Goal: Task Accomplishment & Management: Manage account settings

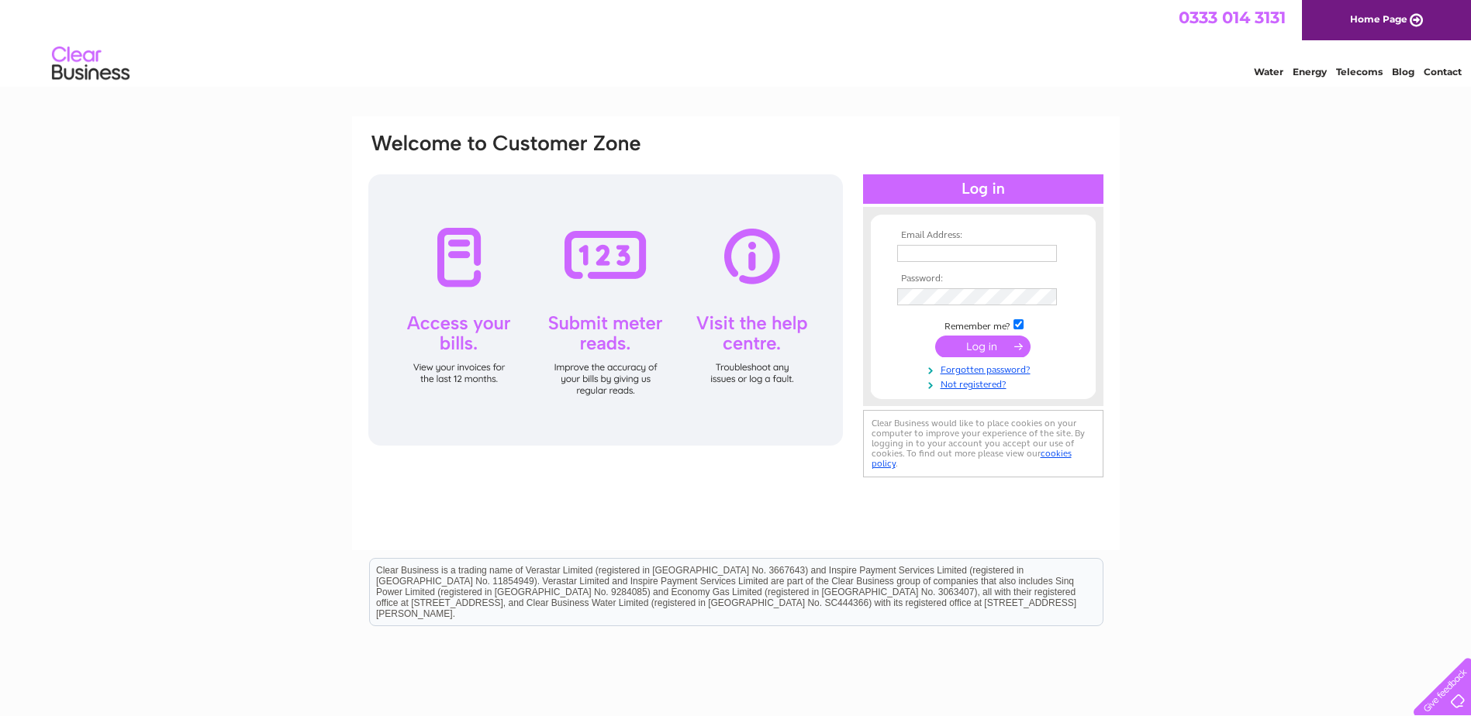
type input "june@gbtechnologies.co.uk"
click at [965, 353] on input "submit" at bounding box center [982, 347] width 95 height 22
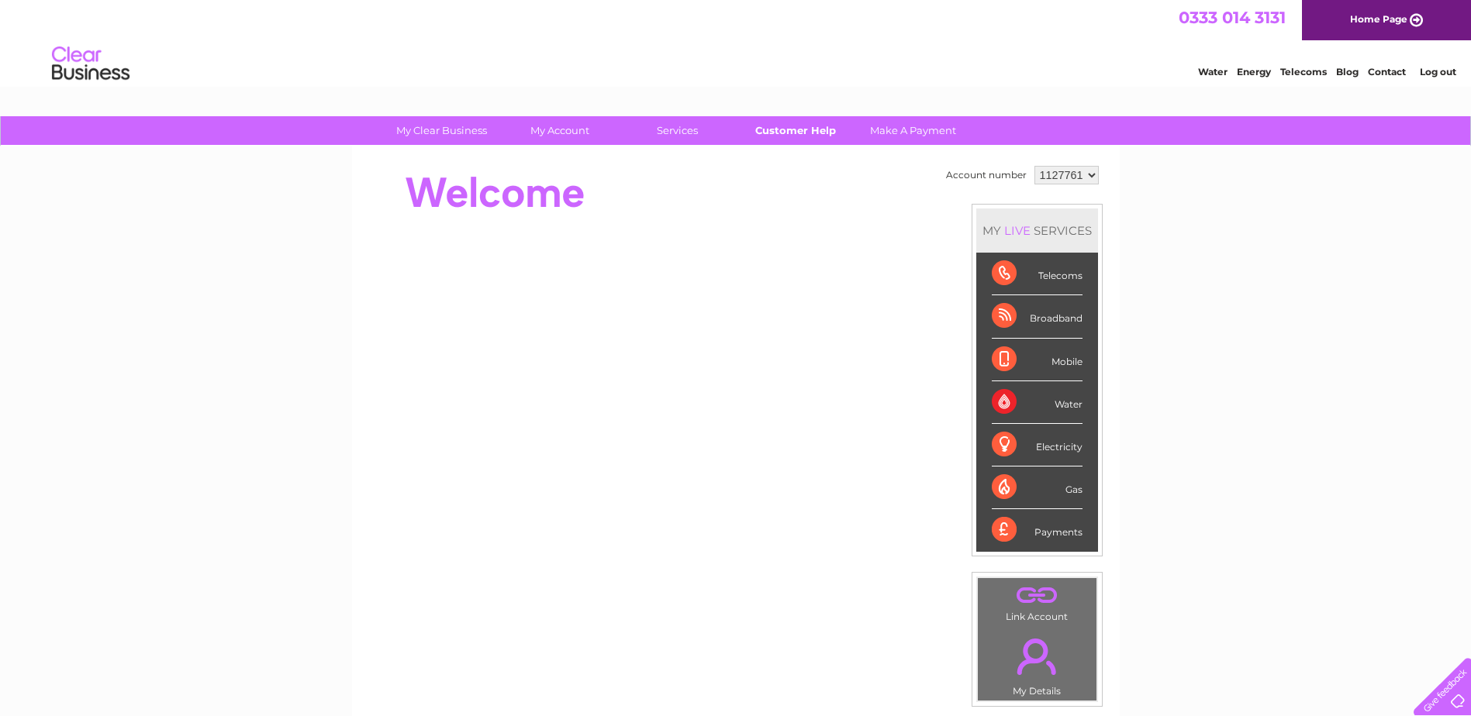
click at [783, 123] on link "Customer Help" at bounding box center [795, 130] width 128 height 29
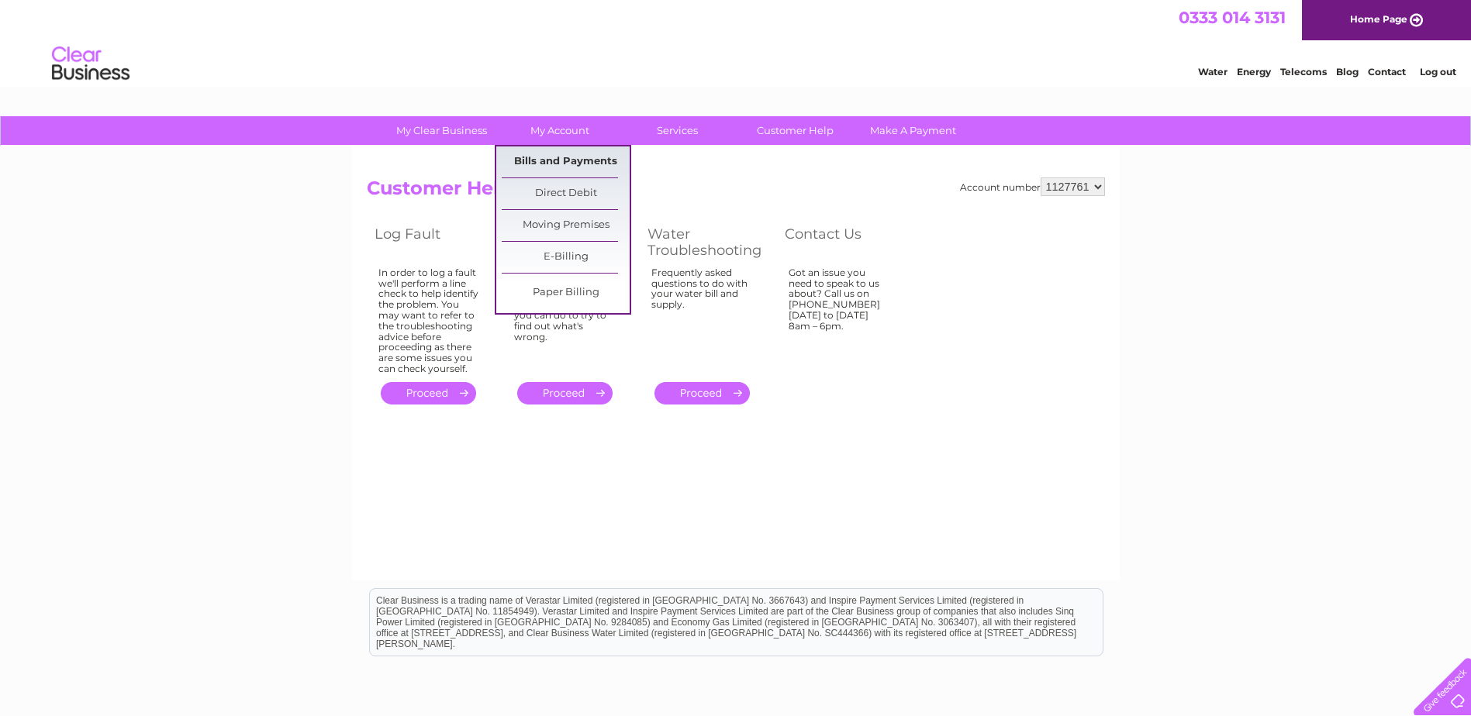
click at [574, 158] on link "Bills and Payments" at bounding box center [566, 162] width 128 height 31
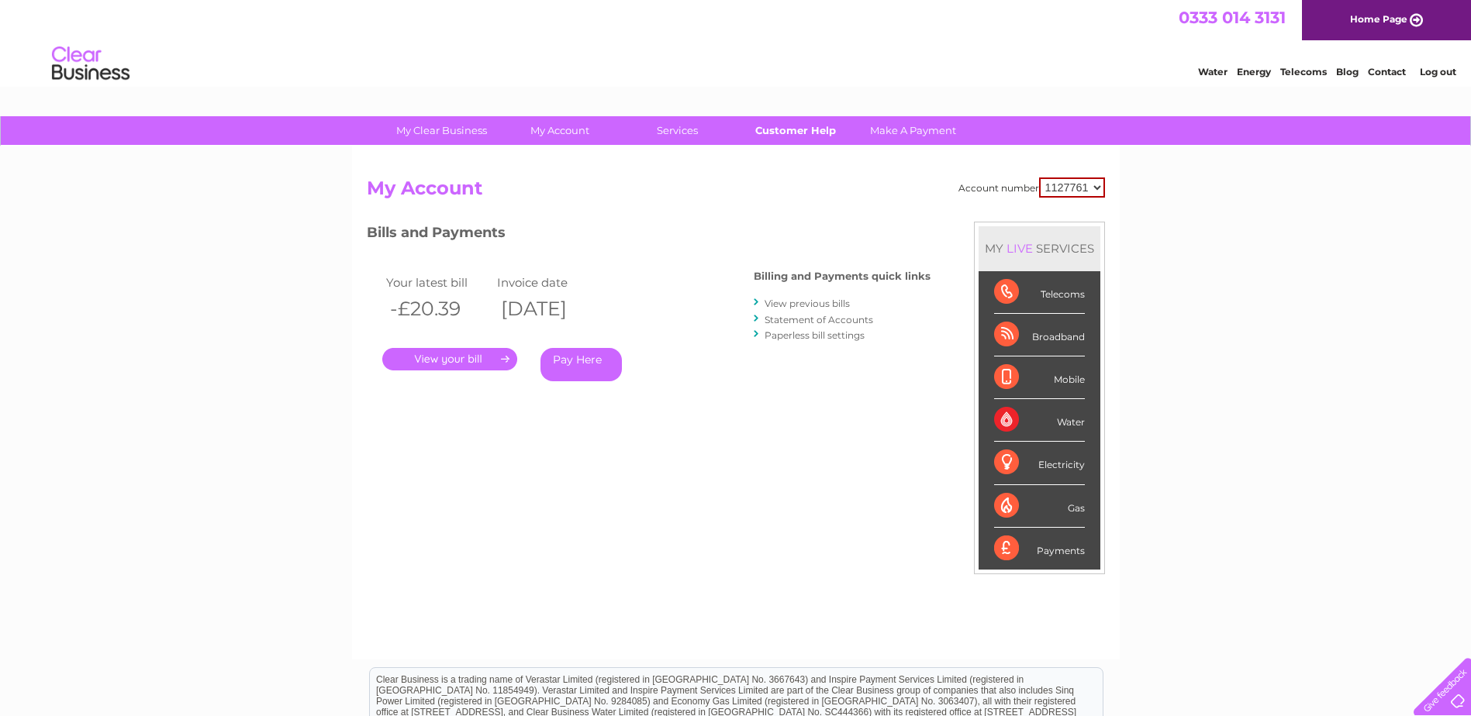
click at [761, 125] on link "Customer Help" at bounding box center [795, 130] width 128 height 29
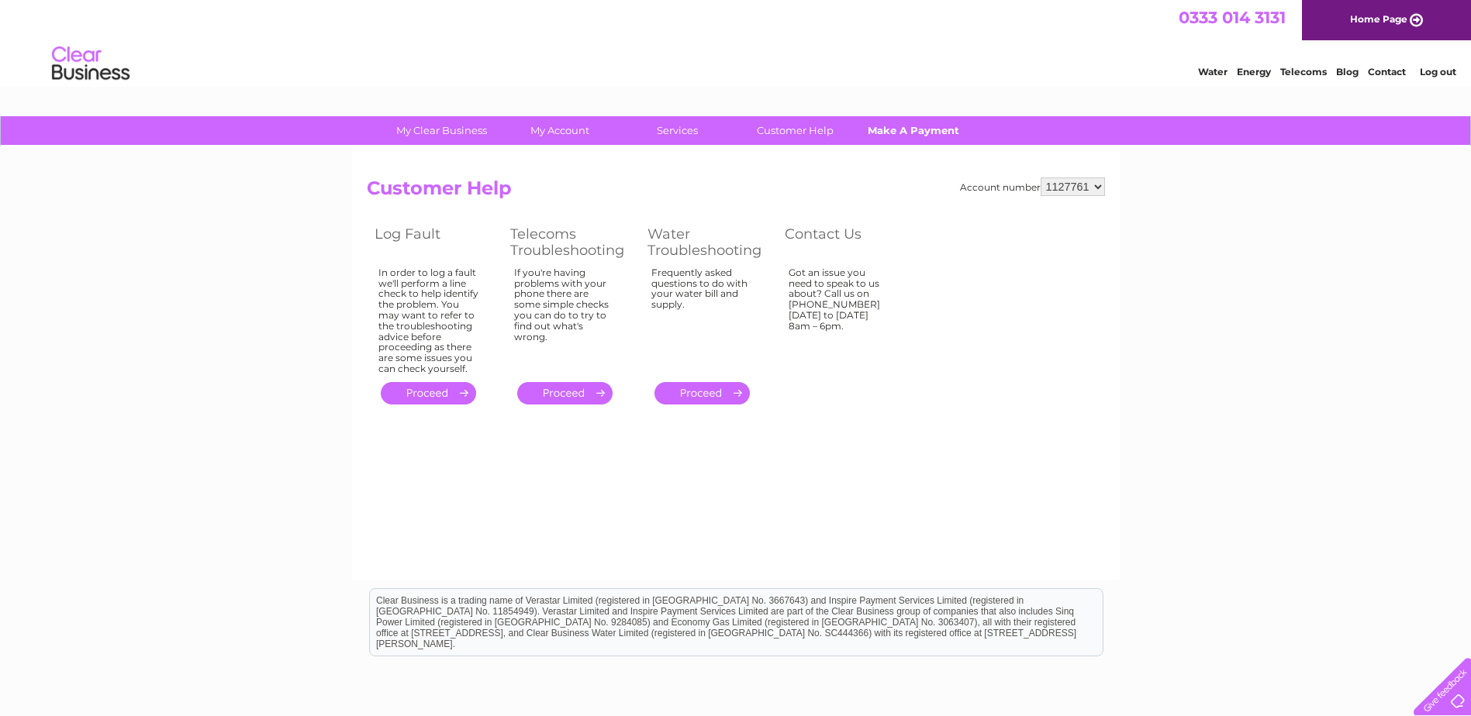
click at [884, 134] on link "Make A Payment" at bounding box center [913, 130] width 128 height 29
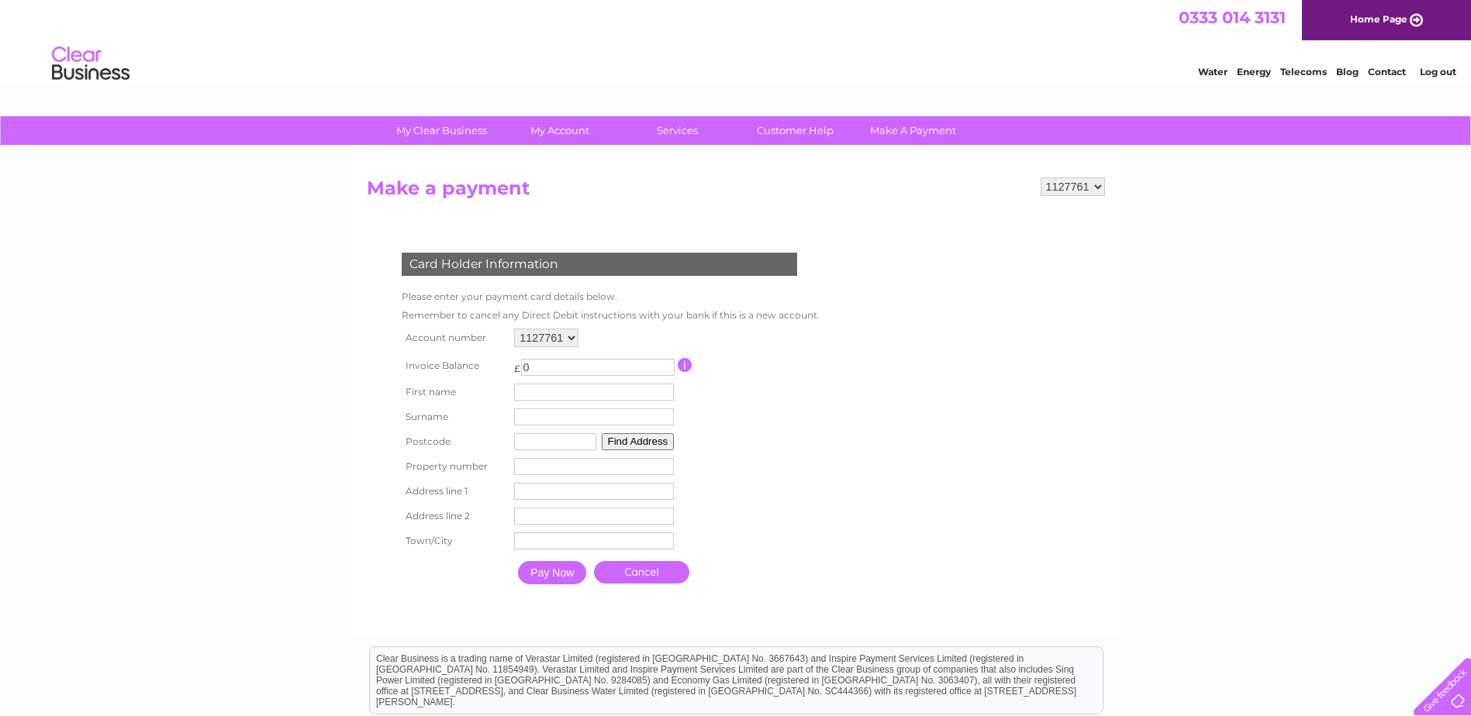
click at [569, 368] on input "0" at bounding box center [598, 367] width 154 height 17
drag, startPoint x: 548, startPoint y: 364, endPoint x: 500, endPoint y: 364, distance: 48.1
click at [500, 364] on tr "Invoice Balance £ 0 This payment facility permits payment of the full outstandi…" at bounding box center [607, 365] width 419 height 29
type input "-154.83"
click at [526, 393] on input "text" at bounding box center [594, 392] width 160 height 17
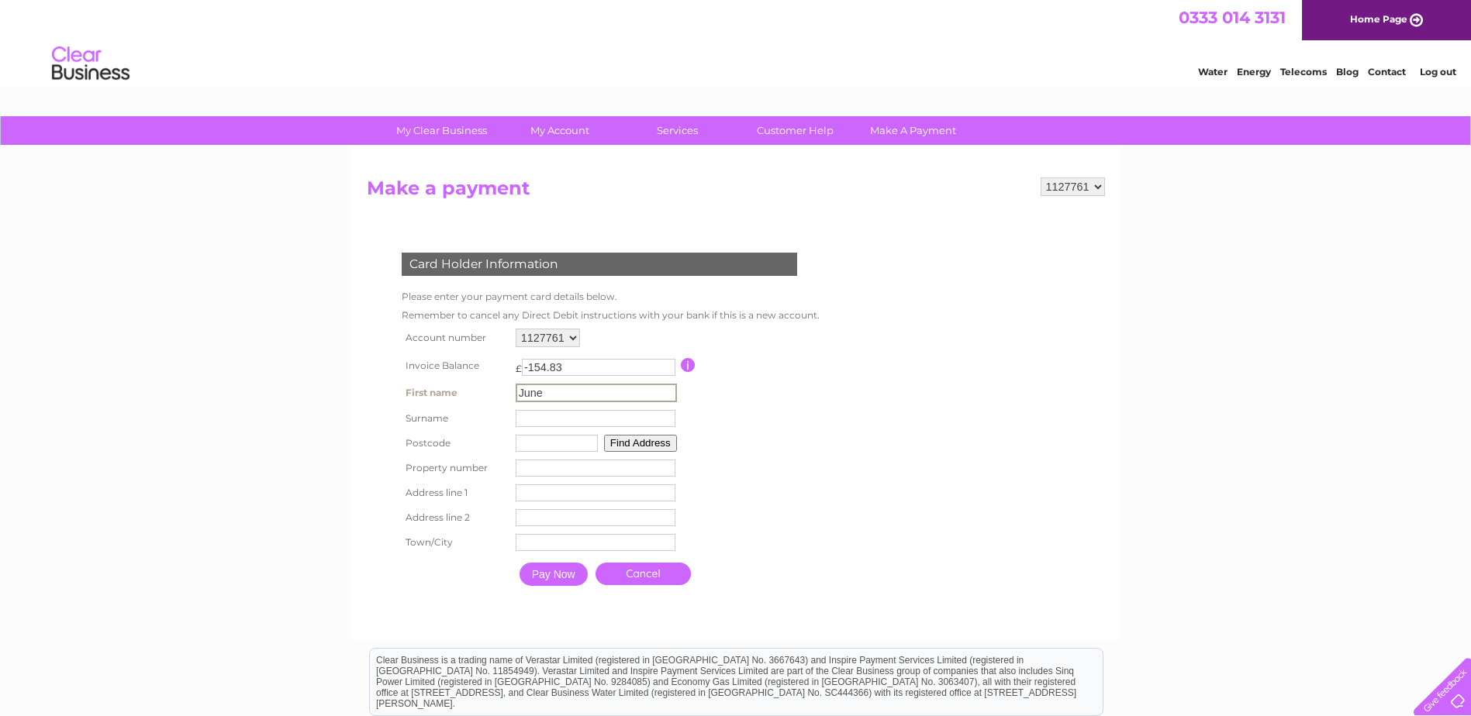
type input "June"
type input "Wilson"
type input "TD6 0SG"
click at [841, 415] on form "1127761 Make a payment Card Holder Information Please enter your payment card d…" at bounding box center [736, 401] width 738 height 446
click at [527, 468] on input "number" at bounding box center [594, 466] width 160 height 17
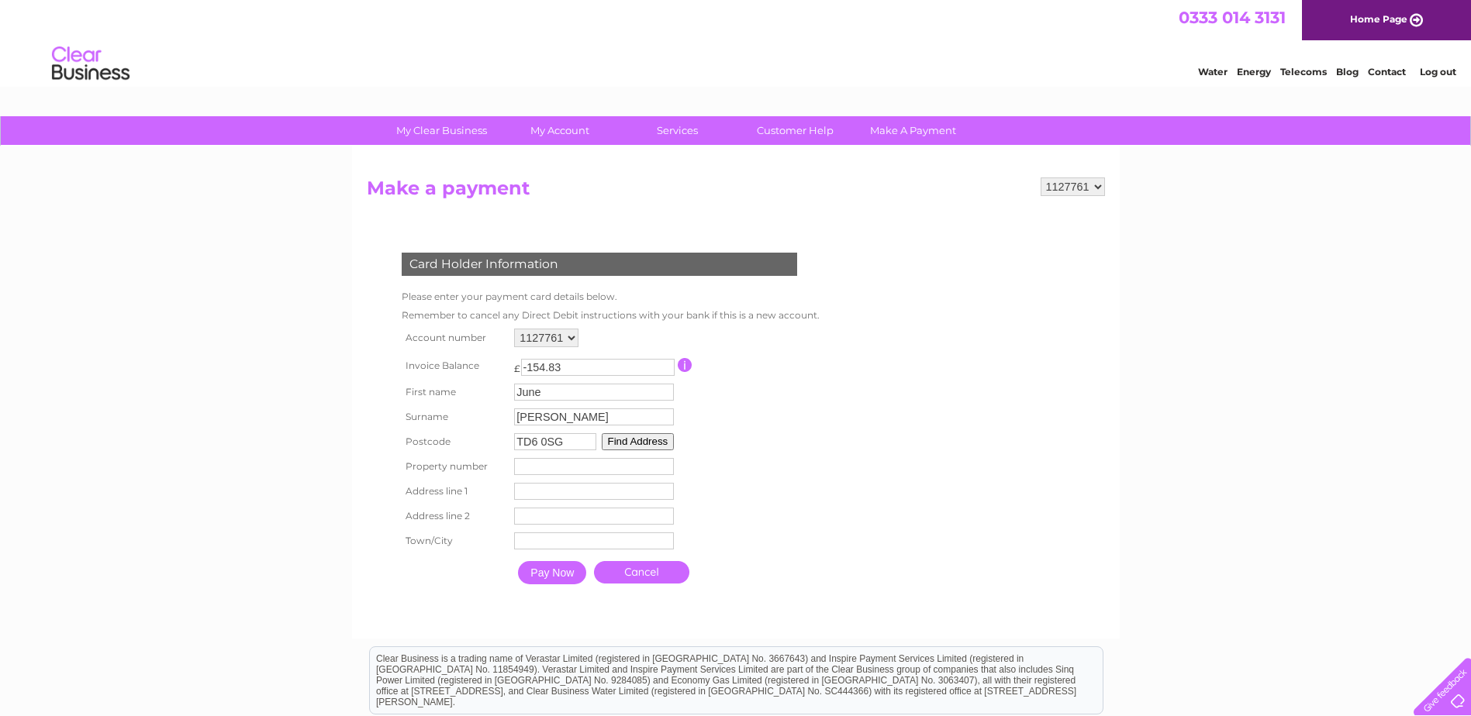
click at [649, 440] on button "Find Address" at bounding box center [638, 441] width 73 height 17
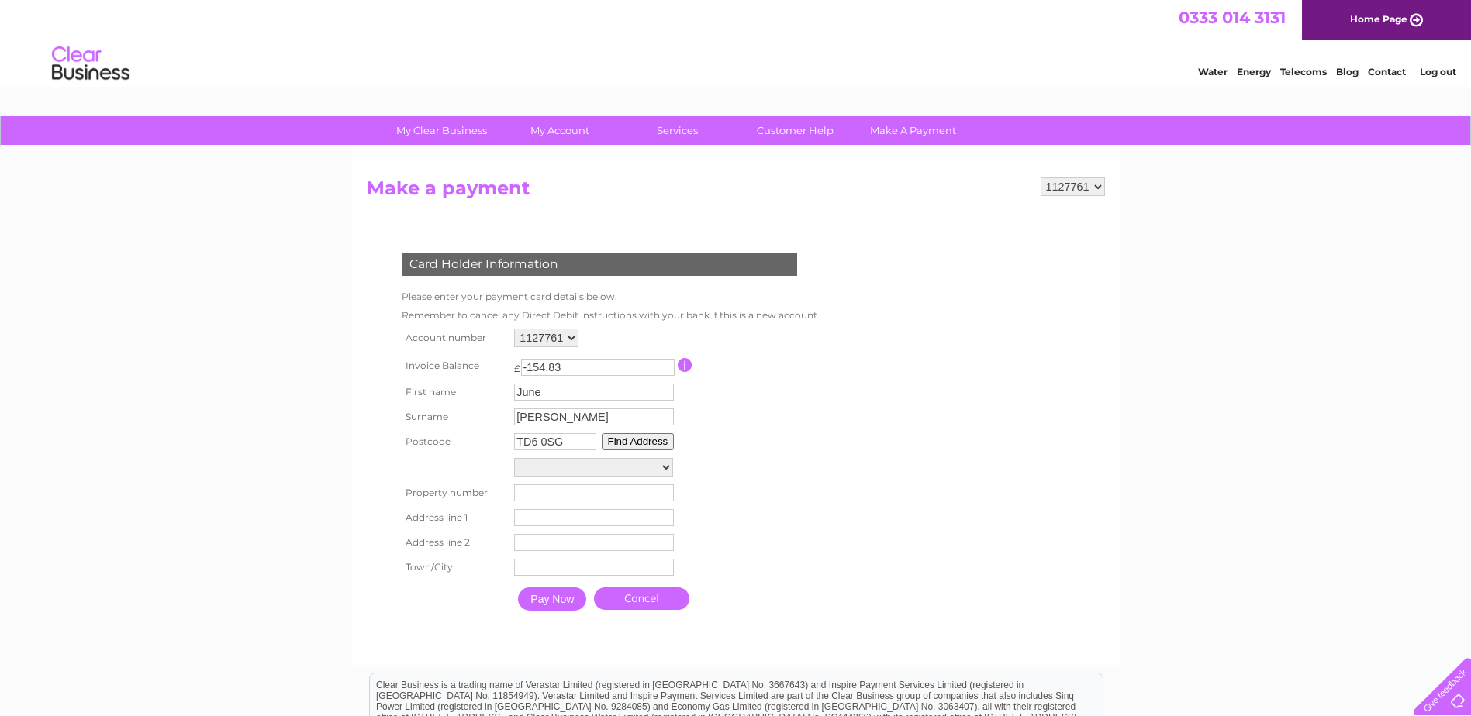
click at [667, 461] on select "New Horizon Units 19/20, New Horizon St. Columbas College Unit 11, St. Columbas…" at bounding box center [593, 467] width 159 height 19
select select ",,,Melrose"
click at [514, 458] on select "New Horizon Units 19/20, New Horizon St. Columbas College Unit 11, St. Columbas…" at bounding box center [593, 468] width 159 height 20
type input "Melrose"
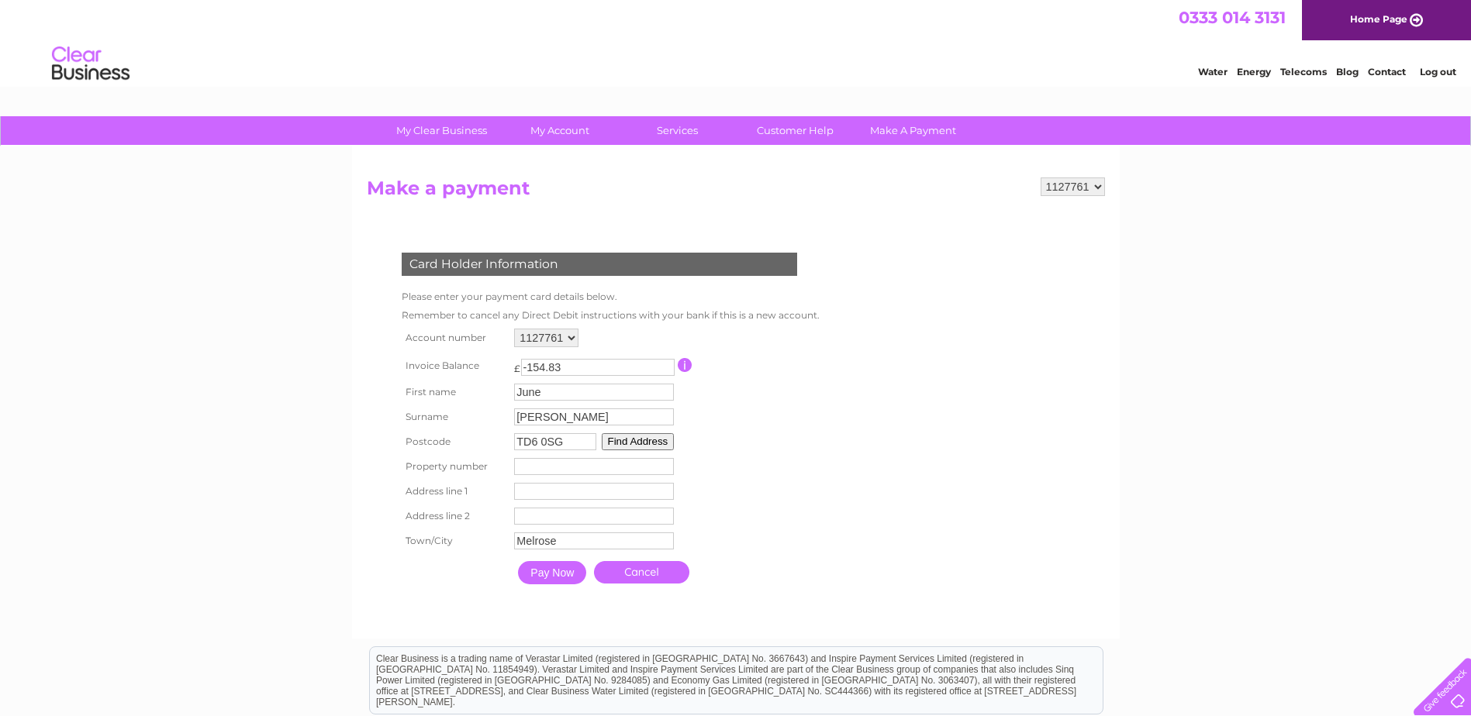
click at [564, 565] on input "Pay Now" at bounding box center [552, 572] width 68 height 23
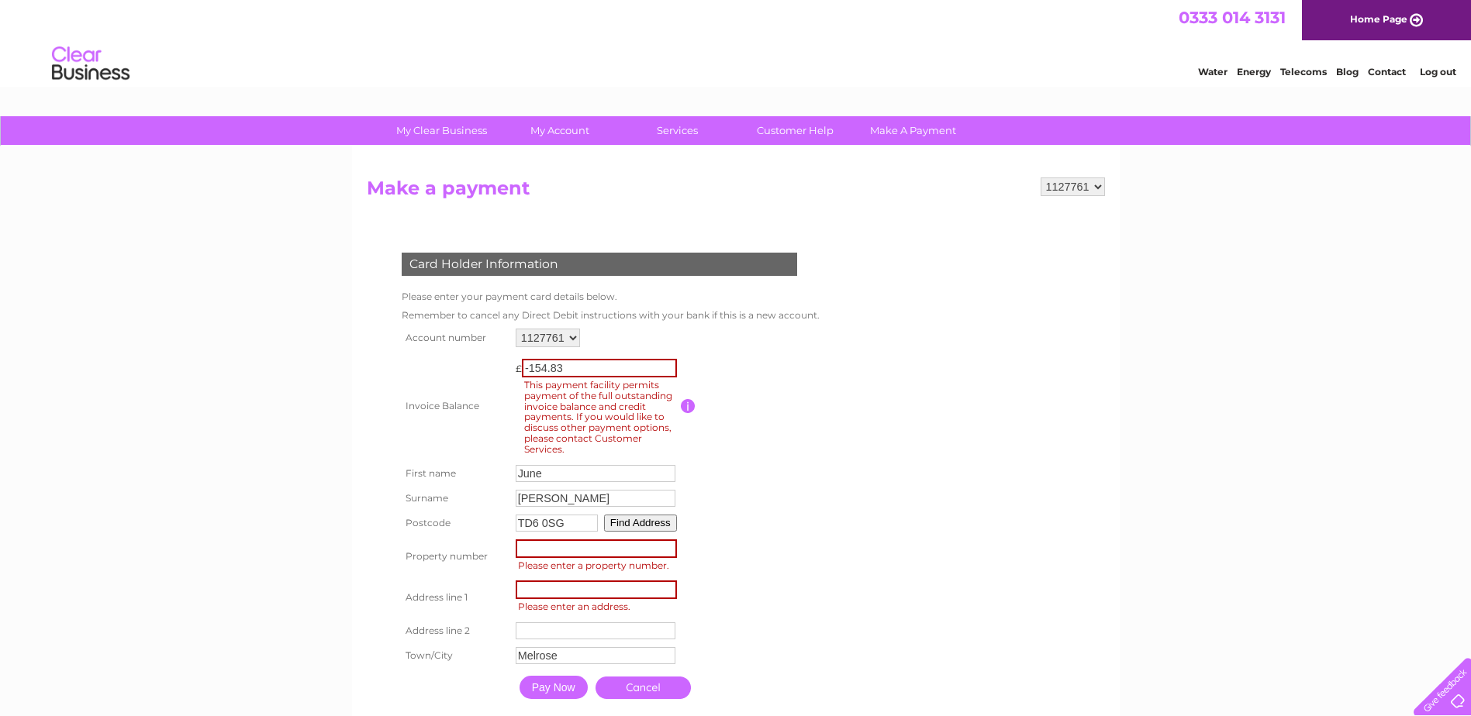
click at [691, 407] on input "button" at bounding box center [688, 406] width 15 height 14
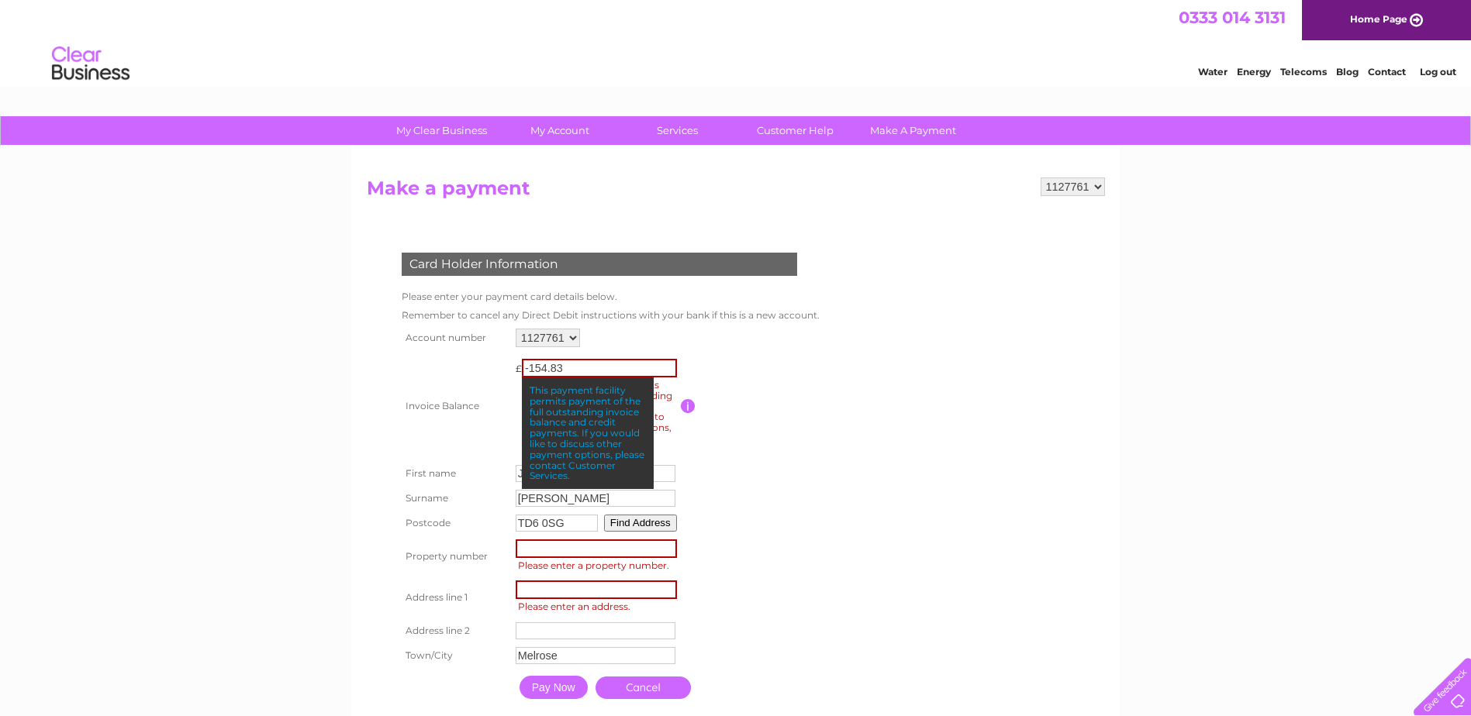
click at [821, 362] on div "Card Holder Information Please enter your payment card details below. Remember …" at bounding box center [602, 472] width 471 height 470
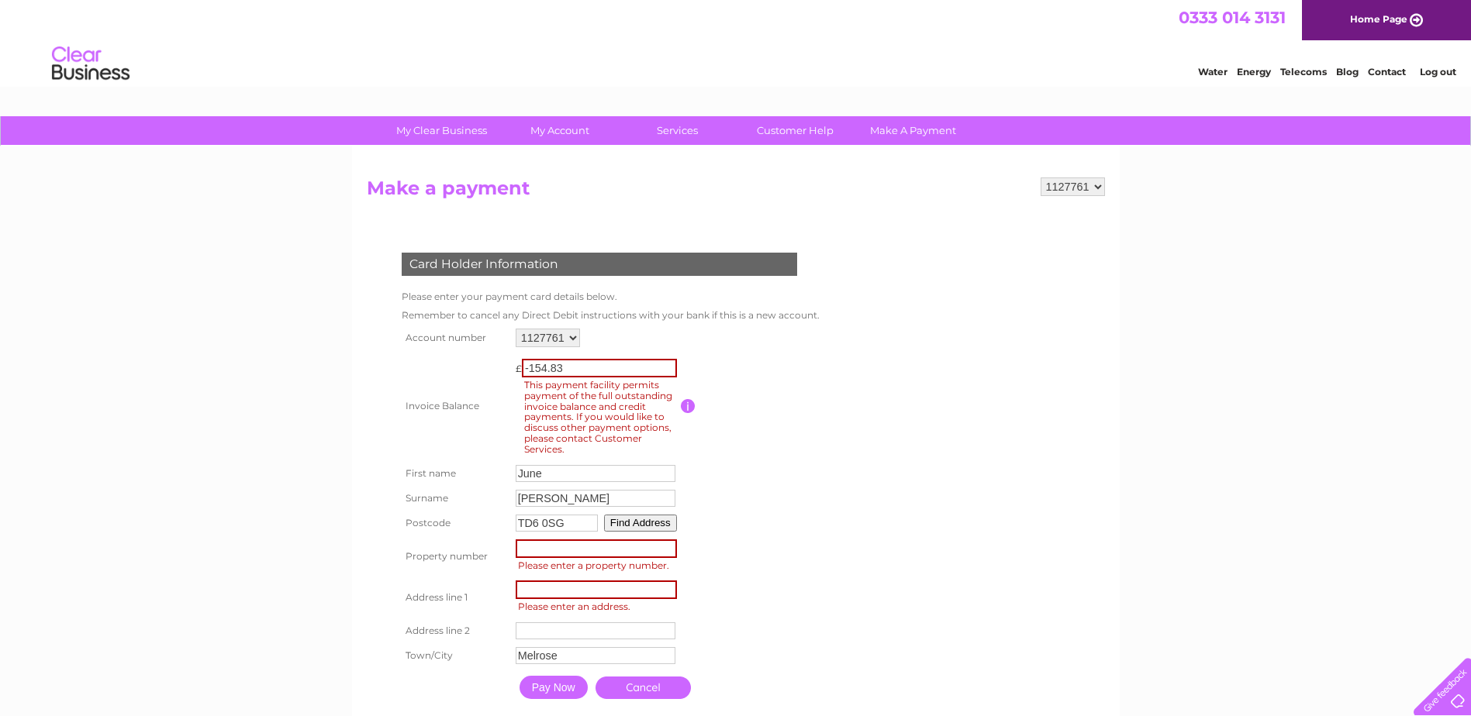
click at [1395, 71] on link "Contact" at bounding box center [1387, 72] width 38 height 12
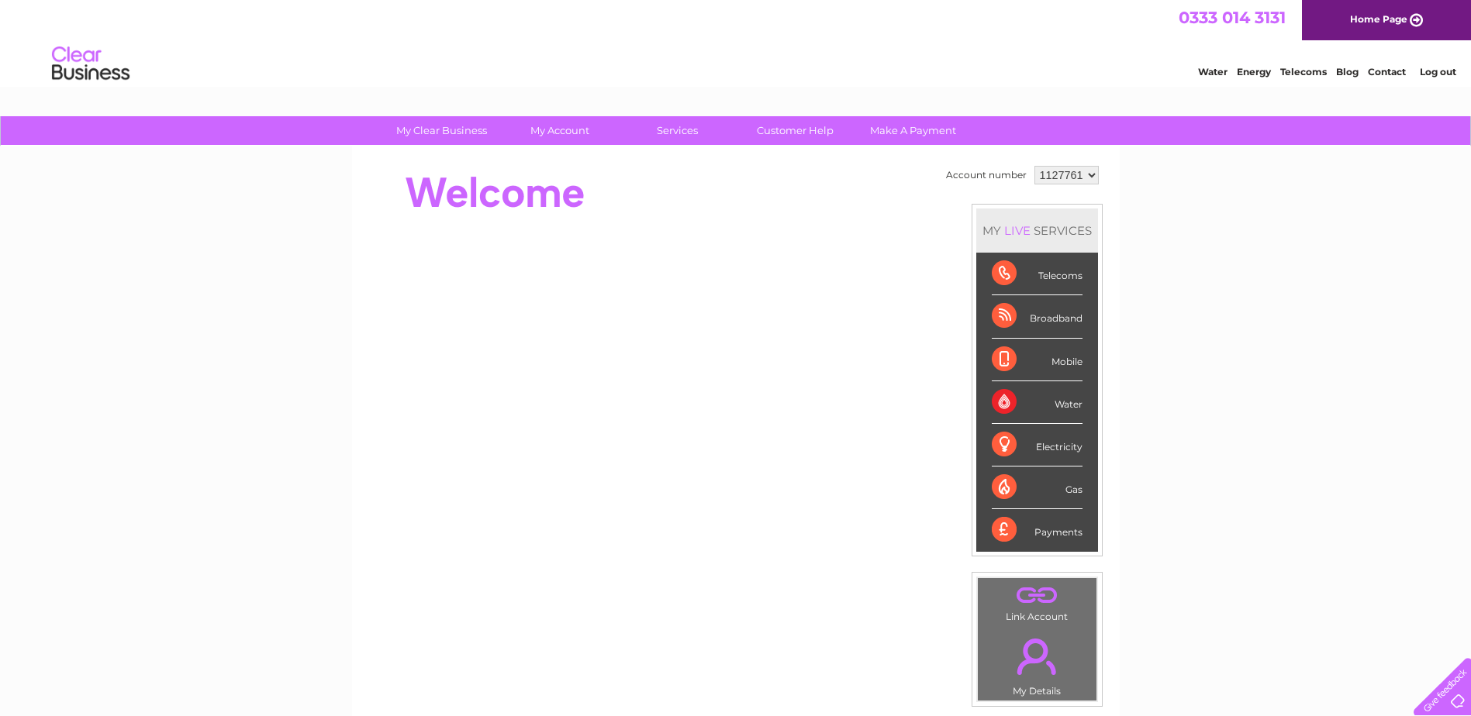
click at [1003, 399] on div "Water" at bounding box center [1037, 402] width 91 height 43
click at [788, 133] on link "Customer Help" at bounding box center [795, 130] width 128 height 29
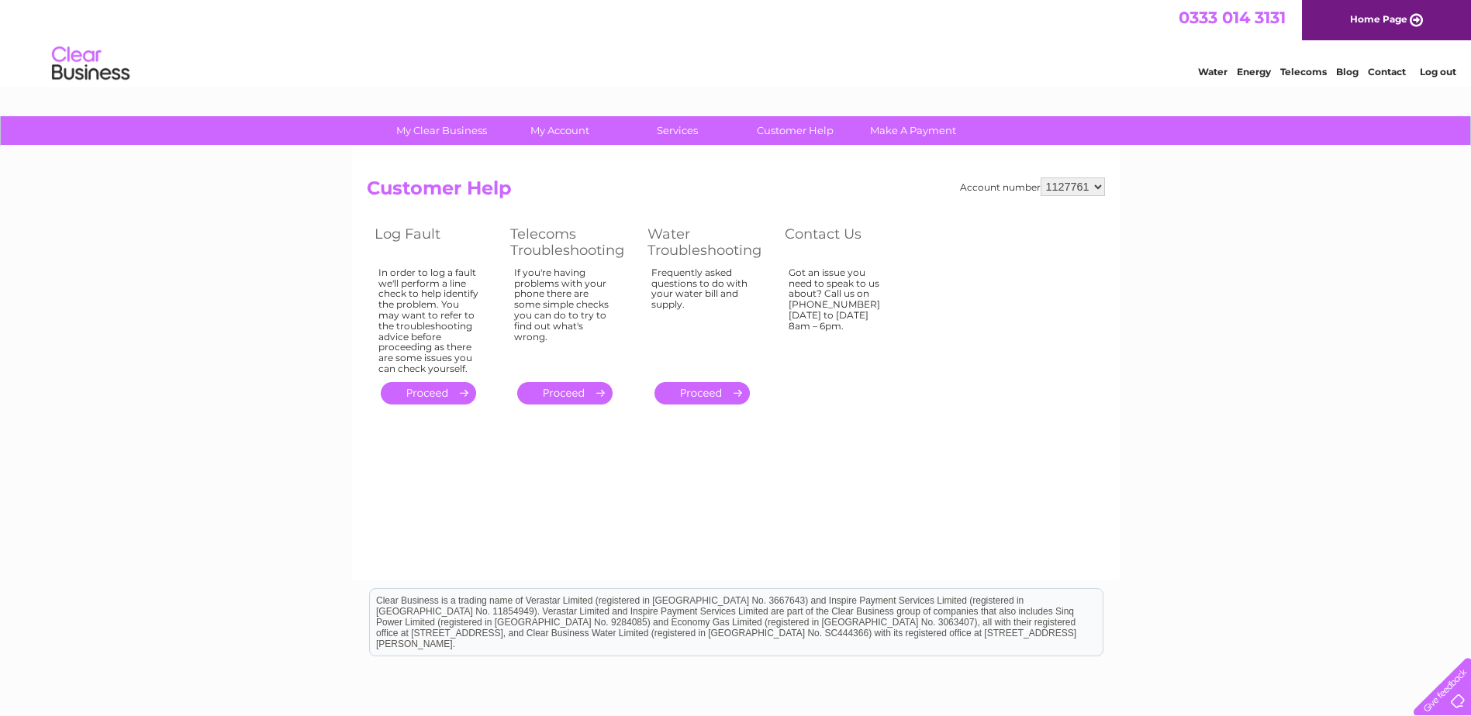
click at [739, 393] on link "." at bounding box center [701, 393] width 95 height 22
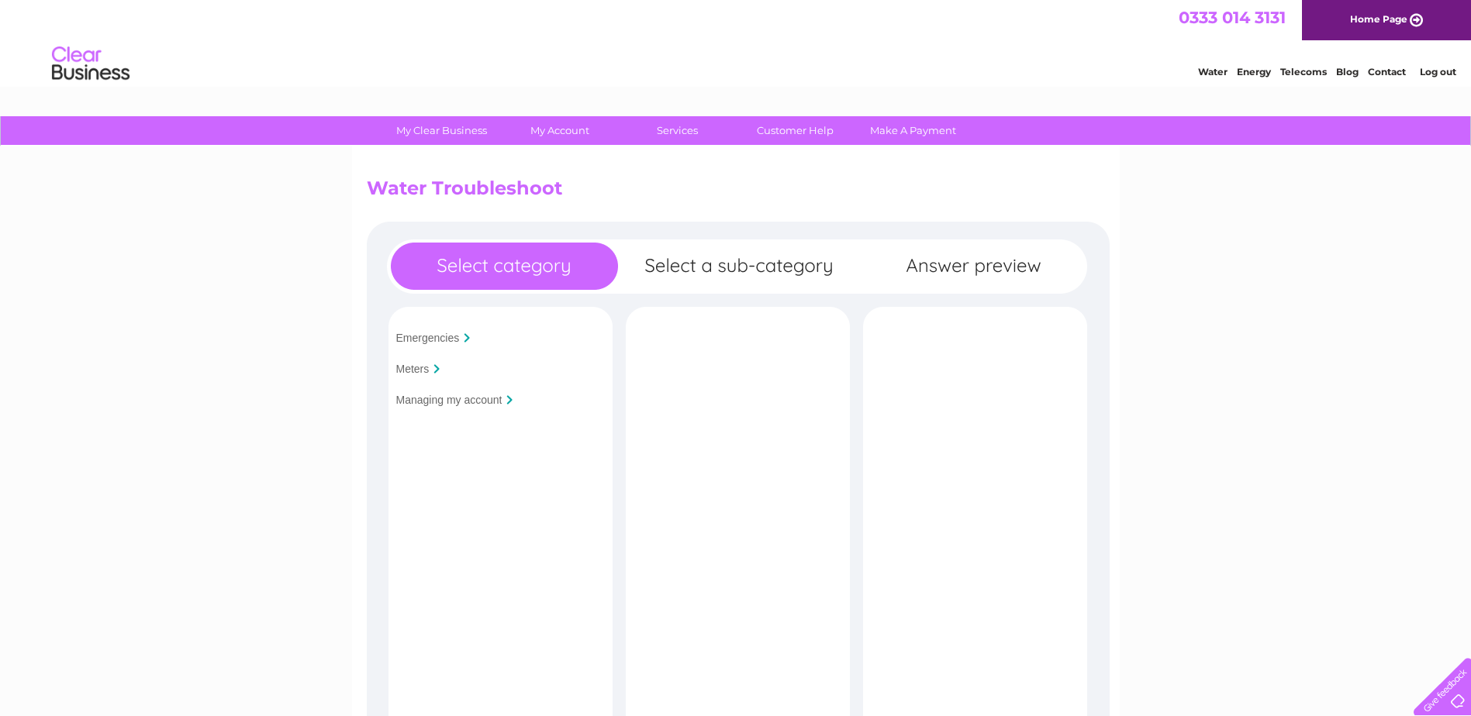
click at [491, 404] on input "Managing my account" at bounding box center [449, 400] width 106 height 12
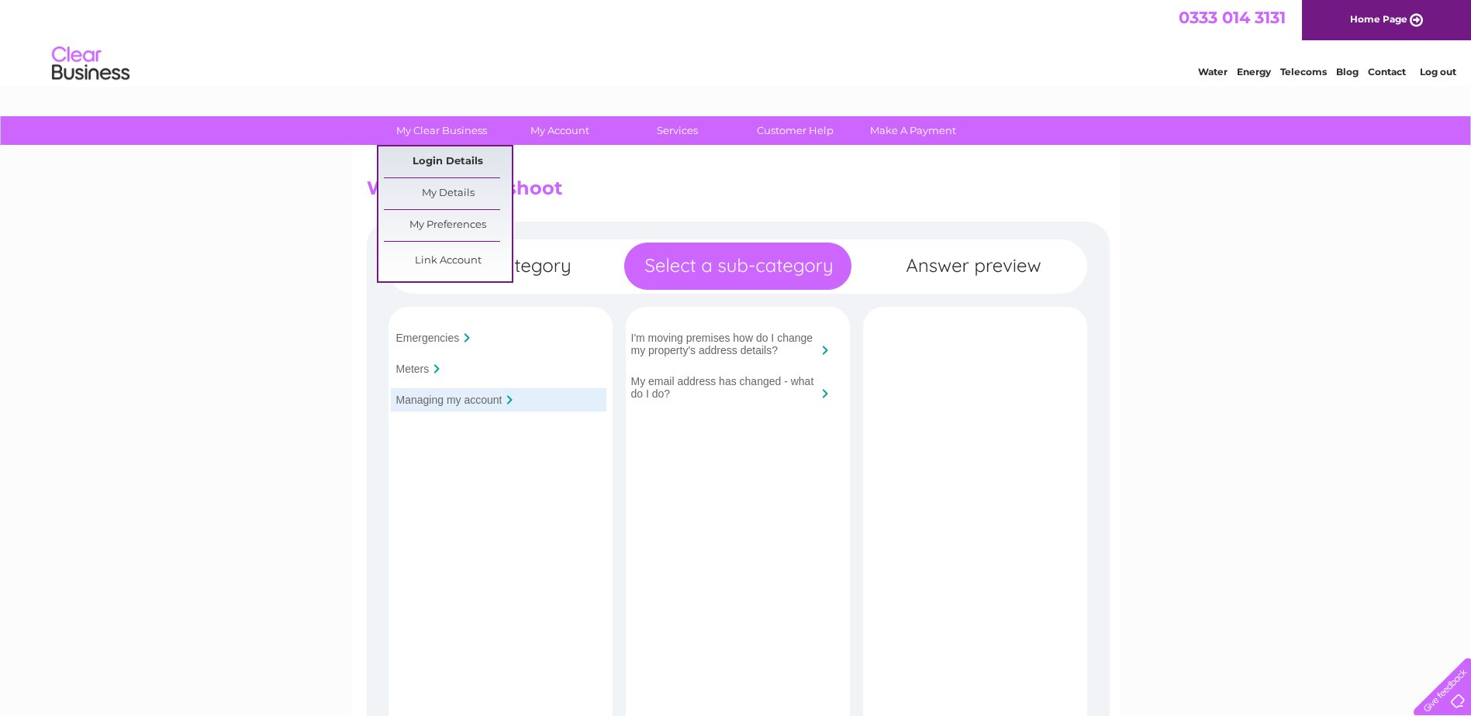
click at [442, 162] on link "Login Details" at bounding box center [448, 162] width 128 height 31
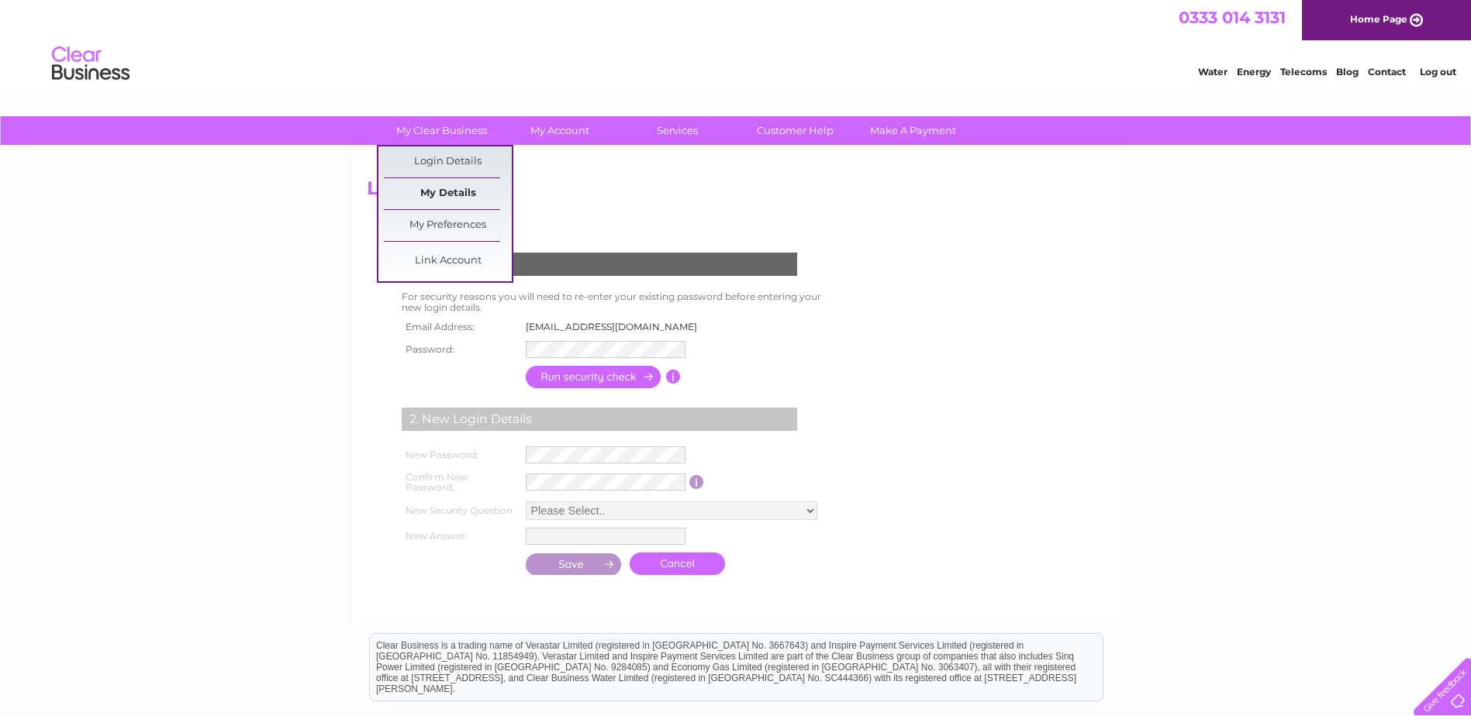
click at [464, 192] on link "My Details" at bounding box center [448, 193] width 128 height 31
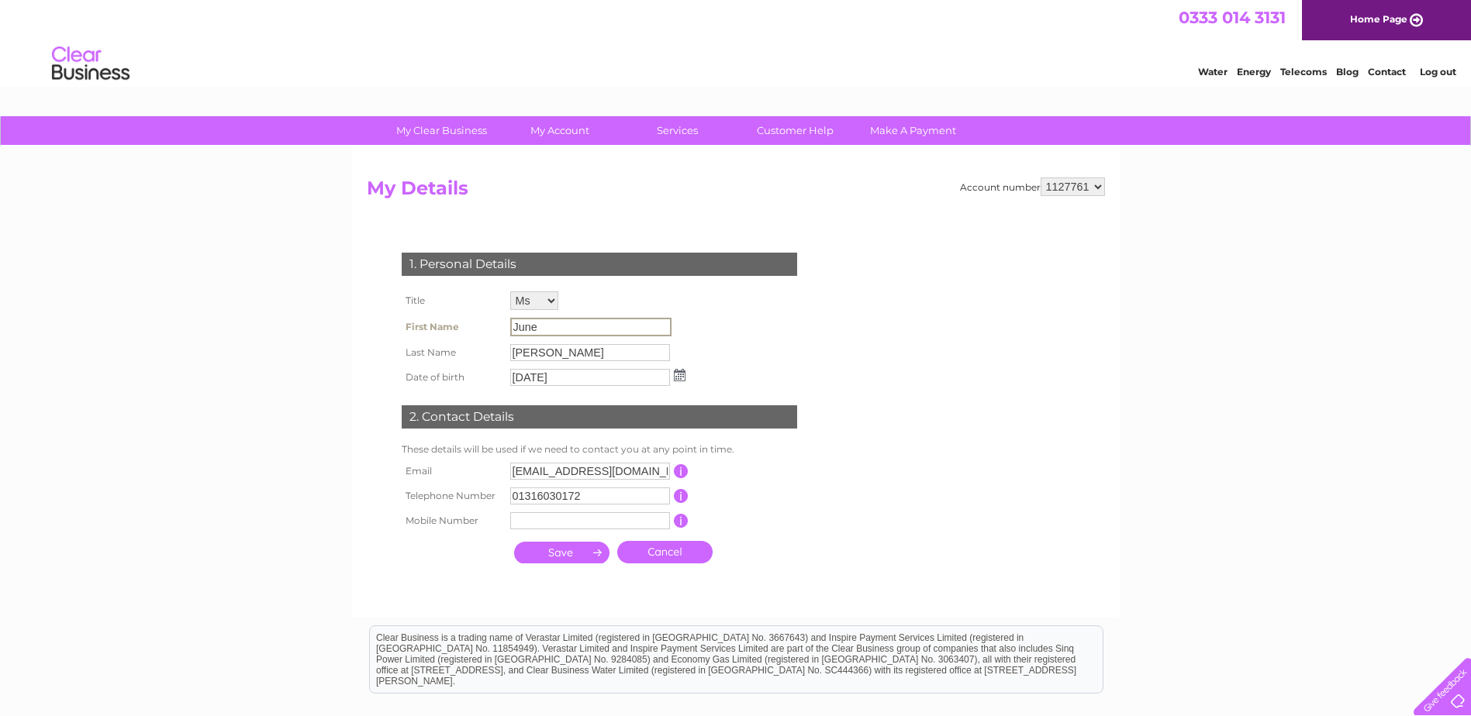
click at [541, 321] on input "June" at bounding box center [590, 327] width 161 height 19
click at [543, 328] on input "June" at bounding box center [590, 327] width 161 height 19
drag, startPoint x: 543, startPoint y: 328, endPoint x: 520, endPoint y: 328, distance: 23.3
click at [520, 328] on input "June" at bounding box center [590, 327] width 161 height 19
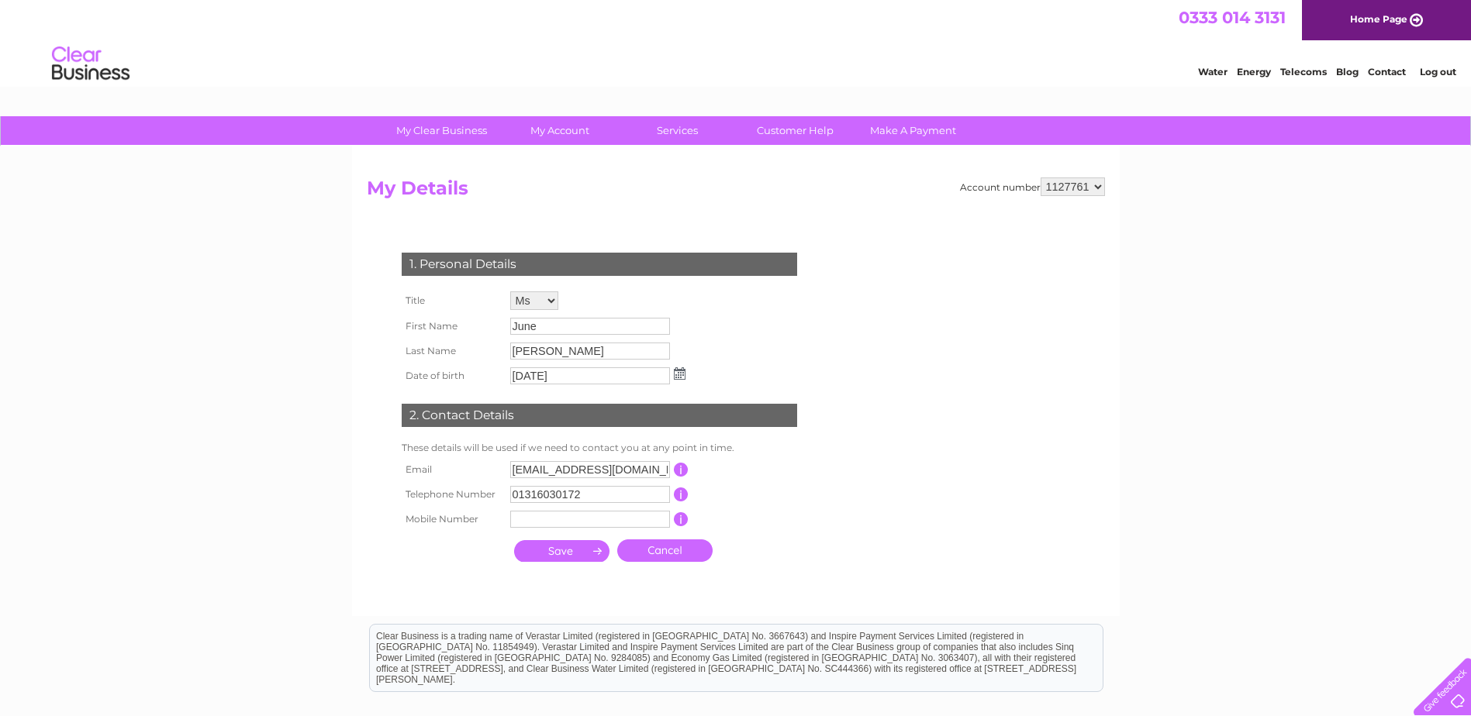
click at [623, 293] on td "Mr Mrs Ms Miss Dr Rev Prof Other" at bounding box center [597, 301] width 183 height 26
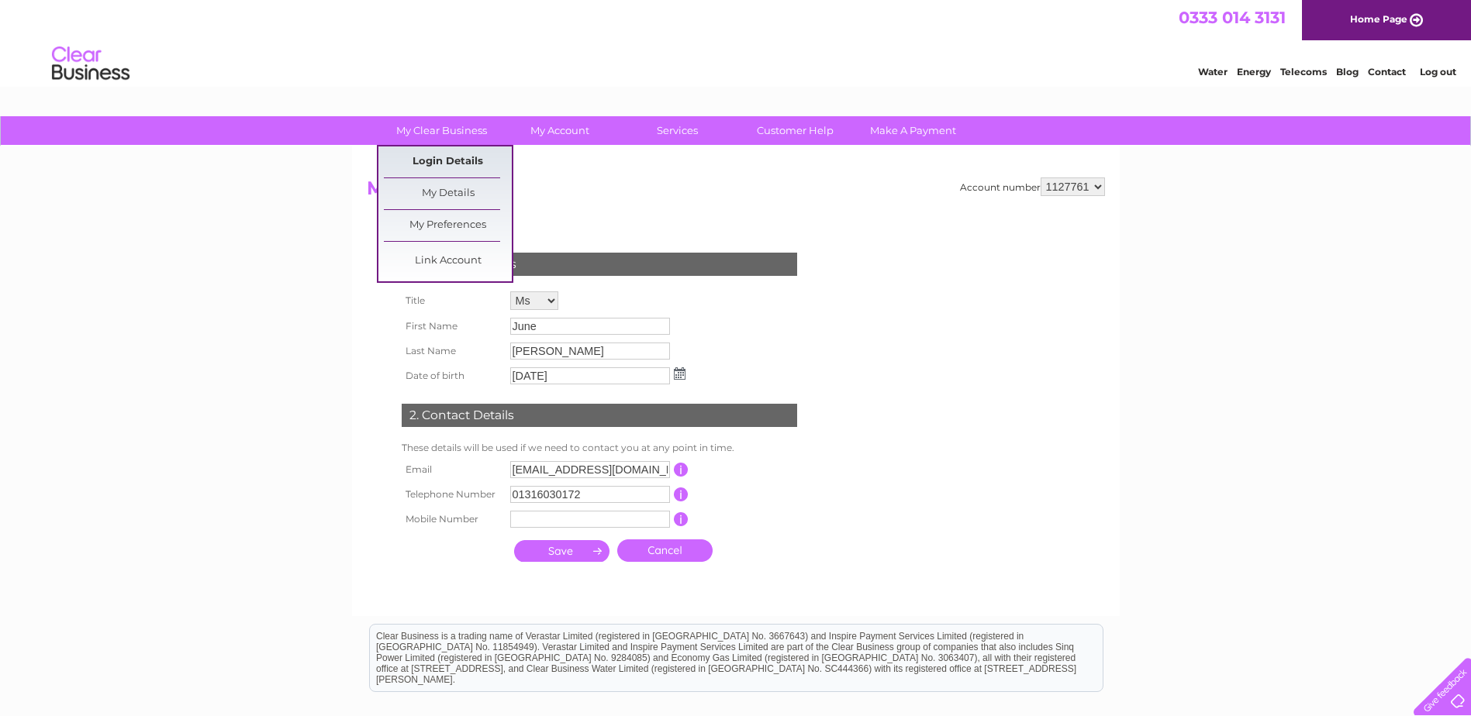
click at [445, 161] on link "Login Details" at bounding box center [448, 162] width 128 height 31
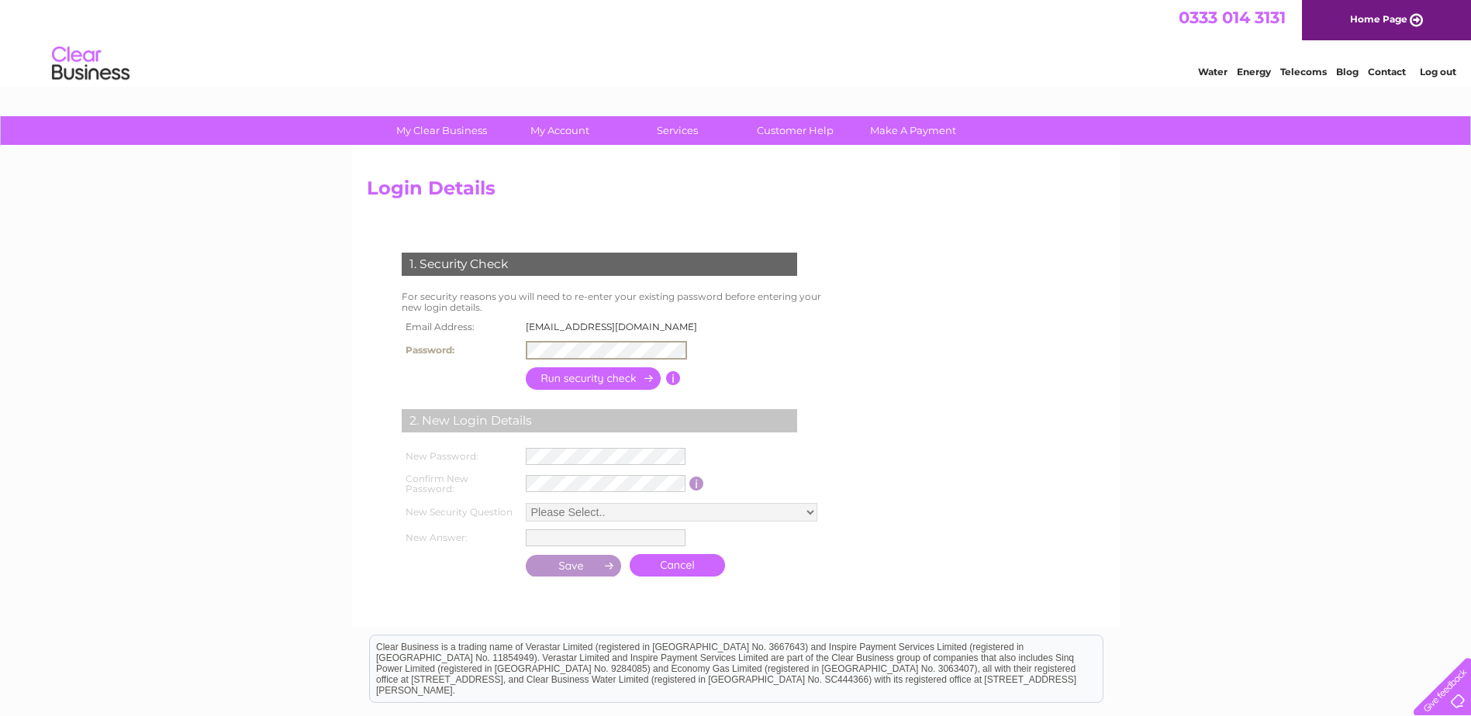
click at [599, 385] on input "button" at bounding box center [594, 379] width 136 height 22
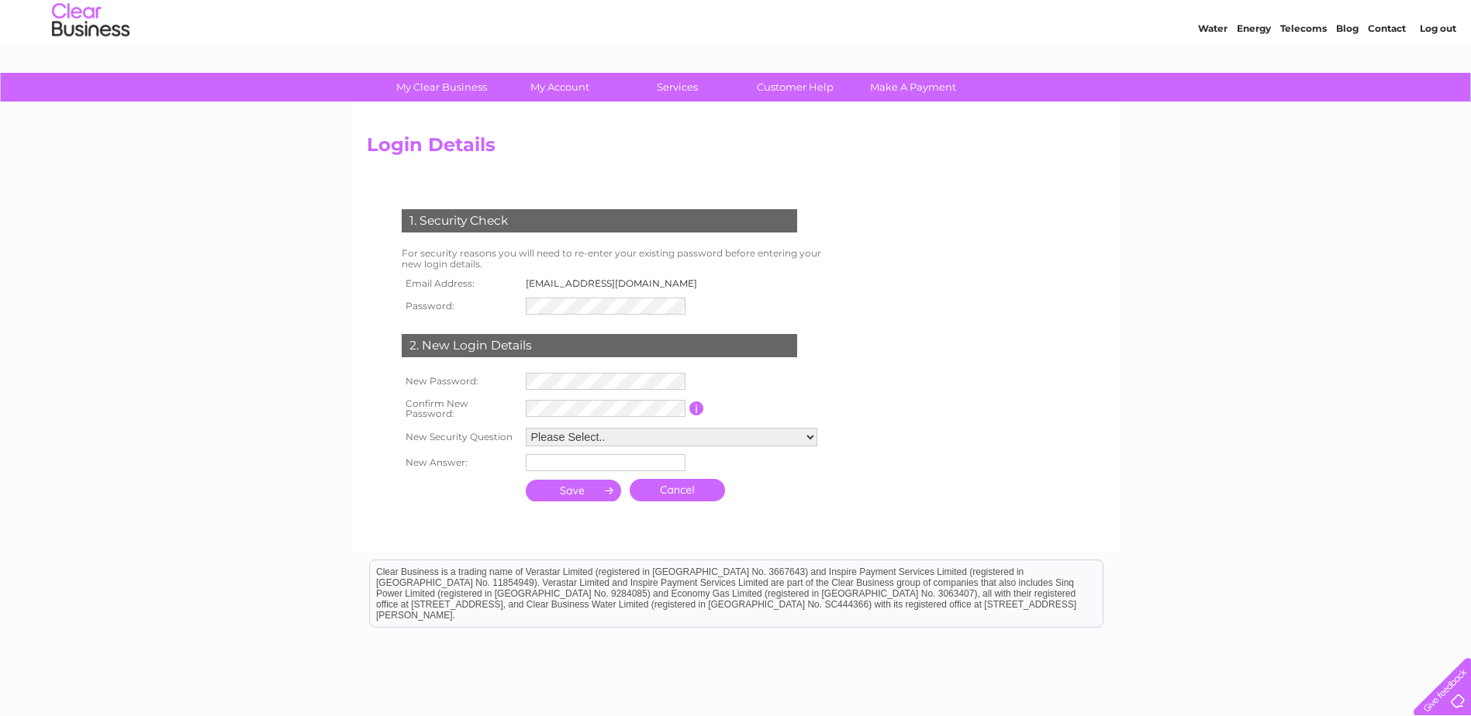
scroll to position [78, 0]
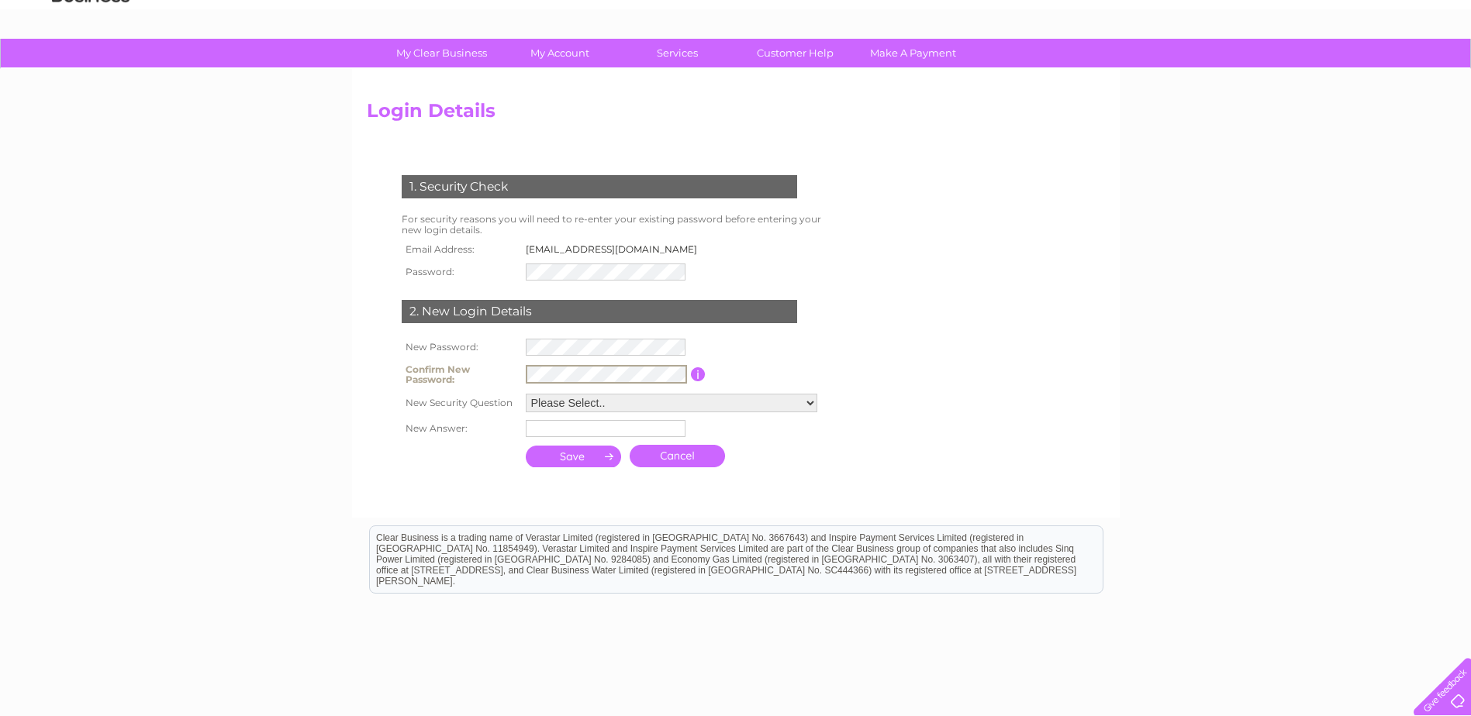
click at [561, 402] on select "Please Select.. In what town or city was your first job? In what town or city d…" at bounding box center [672, 403] width 292 height 19
select select "4"
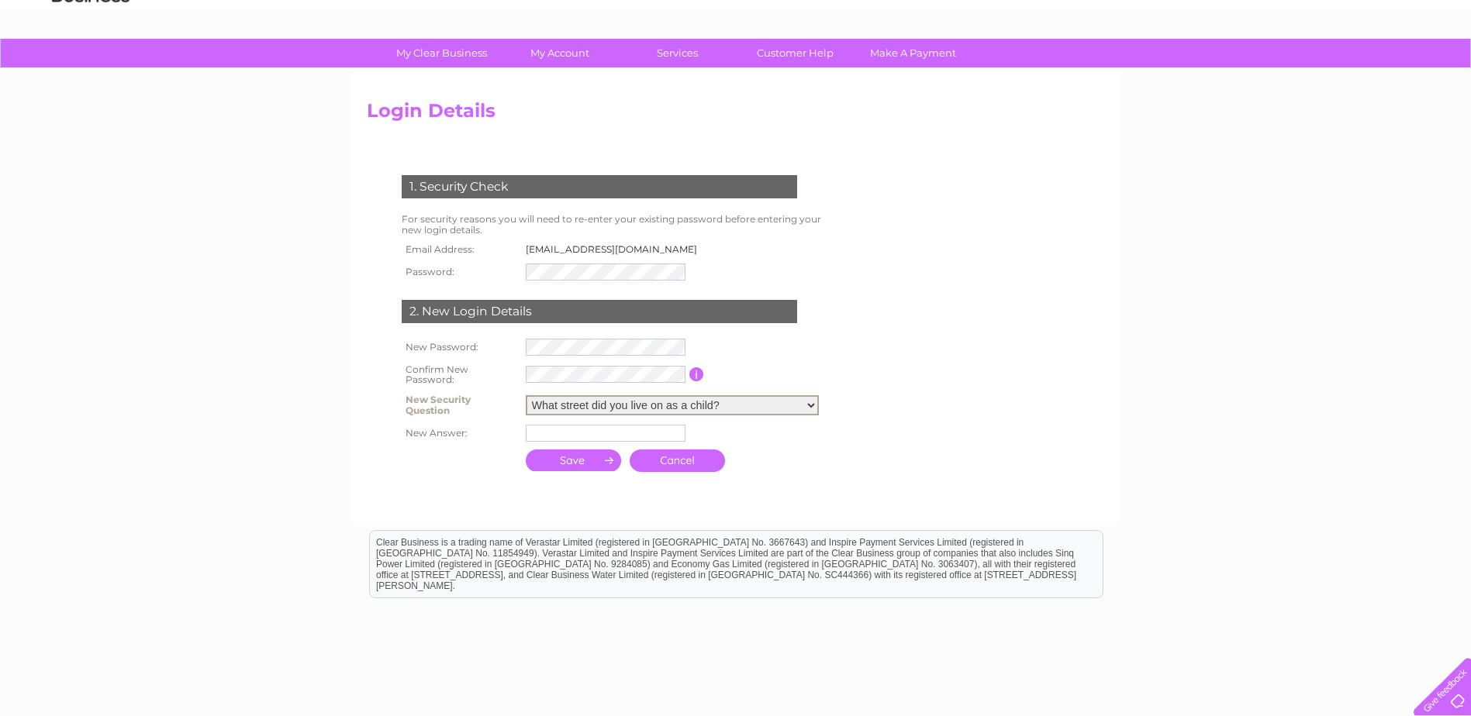
click at [526, 395] on select "Please Select.. In what town or city was your first job? In what town or city d…" at bounding box center [672, 405] width 293 height 20
click at [578, 436] on input "text" at bounding box center [606, 433] width 160 height 17
type input "Victoria"
click at [557, 464] on input "submit" at bounding box center [574, 458] width 96 height 22
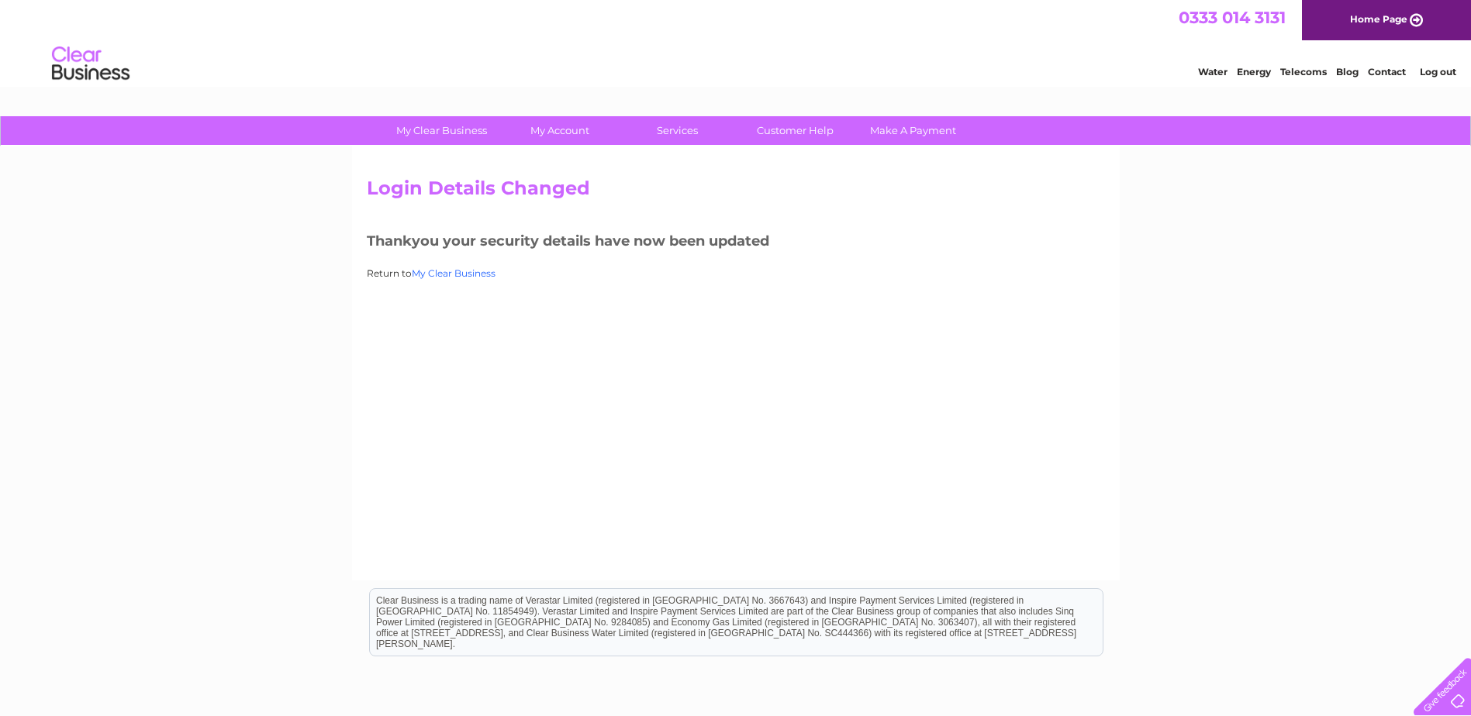
click at [440, 271] on link "My Clear Business" at bounding box center [454, 274] width 84 height 12
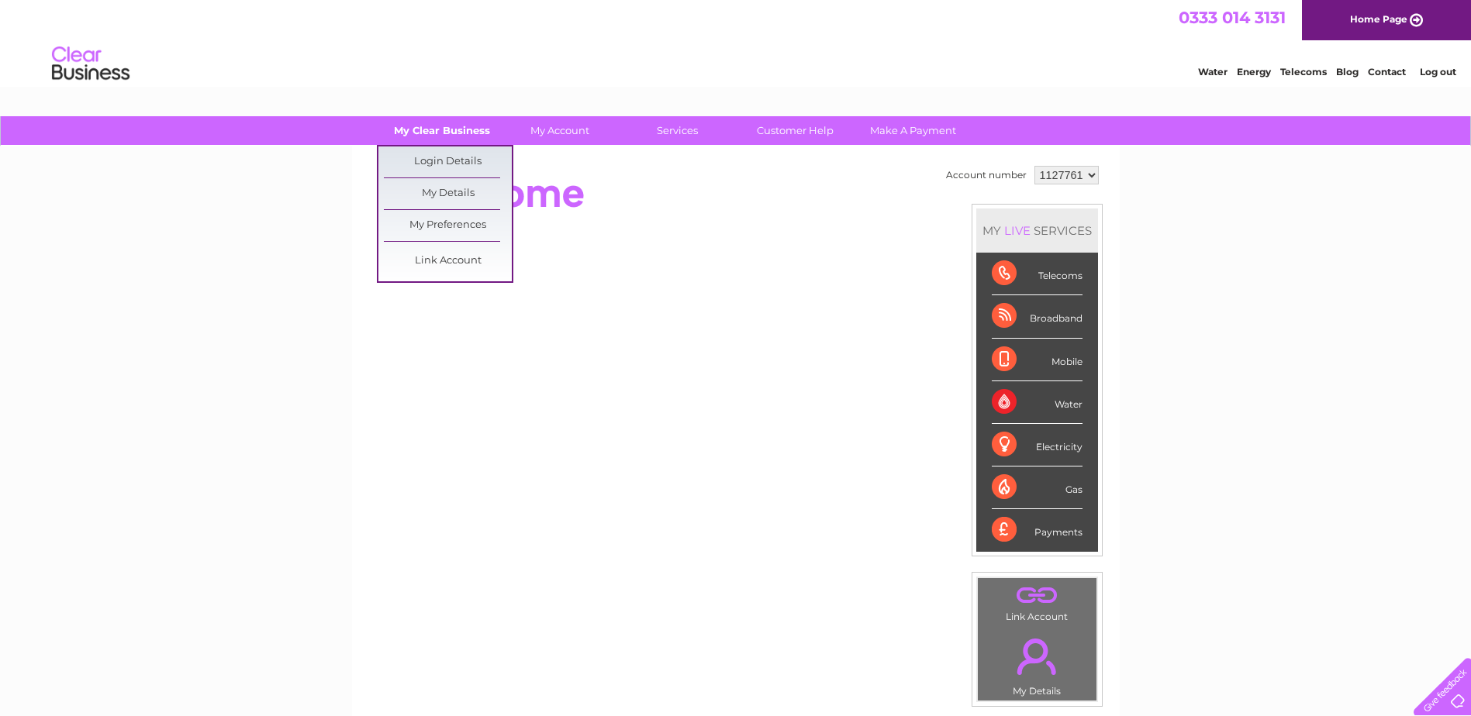
click at [432, 132] on link "My Clear Business" at bounding box center [442, 130] width 128 height 29
click at [437, 130] on link "My Clear Business" at bounding box center [442, 130] width 128 height 29
click at [446, 157] on link "Login Details" at bounding box center [448, 162] width 128 height 31
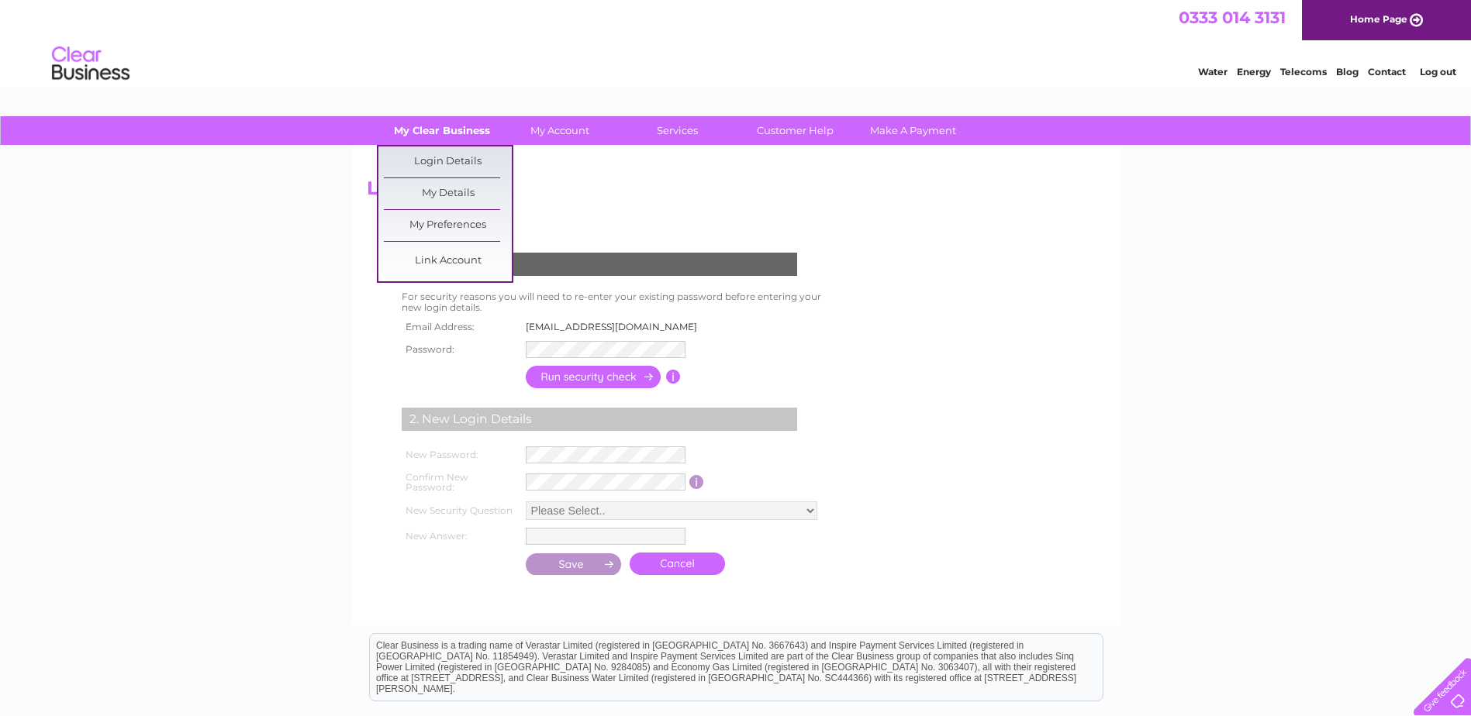
click at [419, 135] on link "My Clear Business" at bounding box center [442, 130] width 128 height 29
click at [436, 195] on link "My Details" at bounding box center [448, 193] width 128 height 31
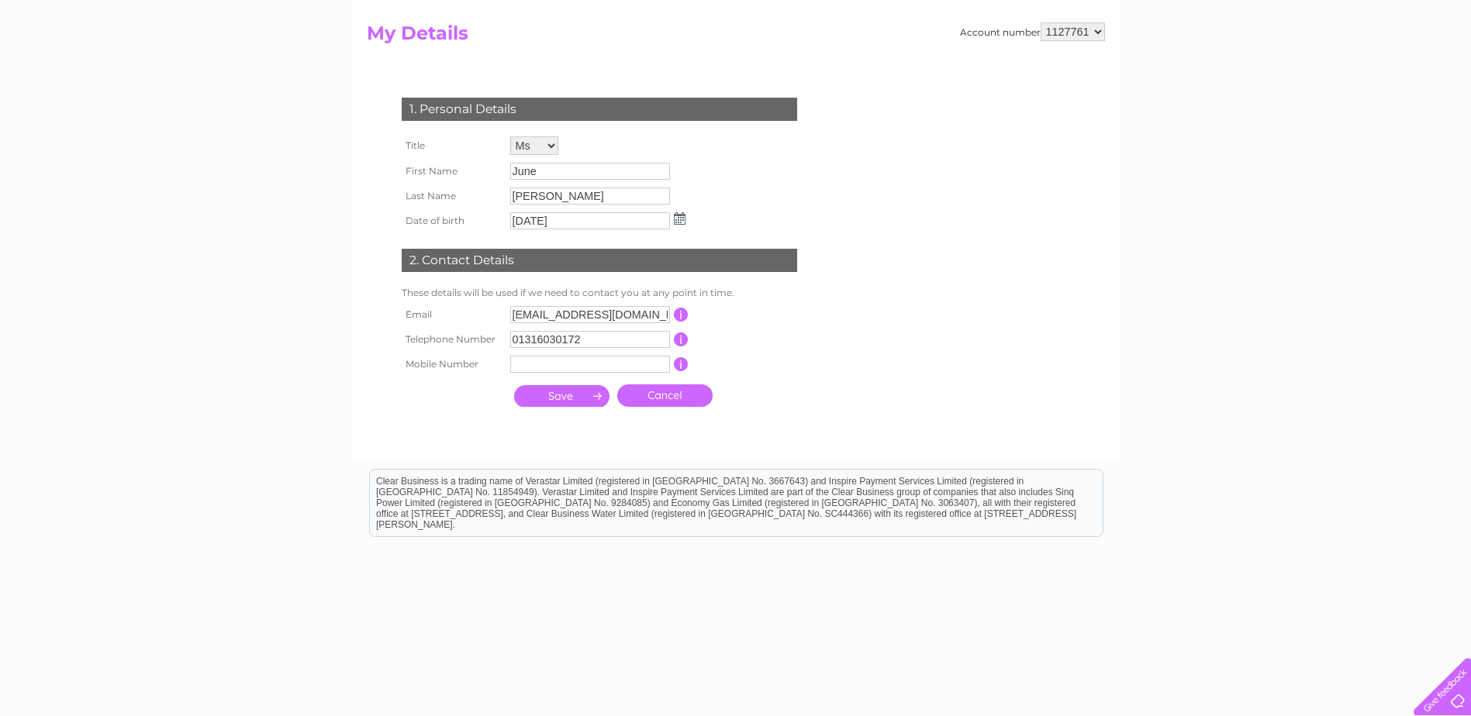
scroll to position [177, 0]
